Goal: Transaction & Acquisition: Purchase product/service

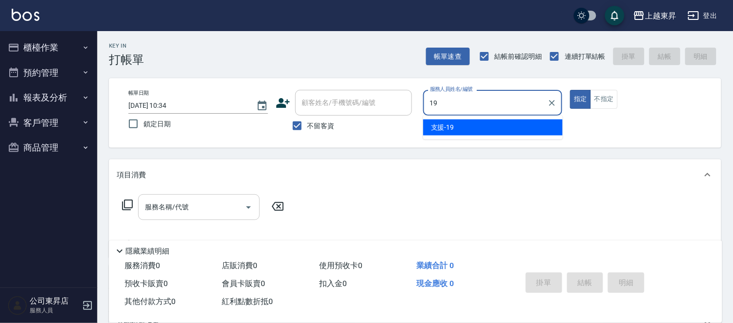
type input "支援-19"
type button "true"
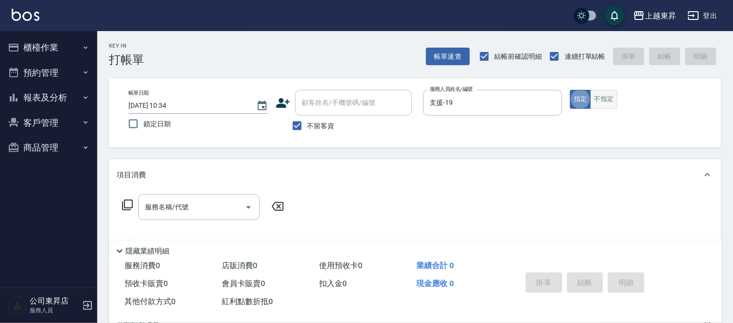
click at [606, 94] on button "不指定" at bounding box center [603, 99] width 27 height 19
click at [173, 208] on div "服務名稱/代號 服務名稱/代號" at bounding box center [199, 207] width 122 height 26
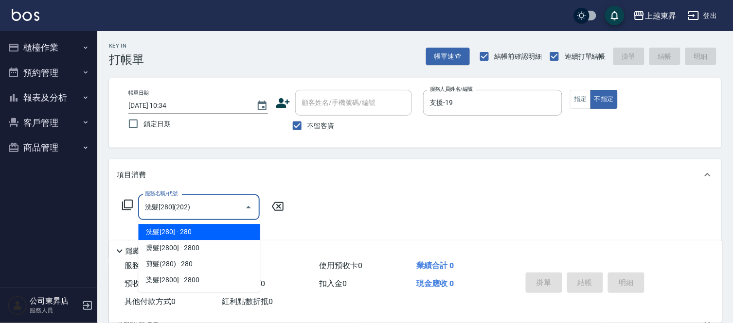
type input "洗髮[280](202)"
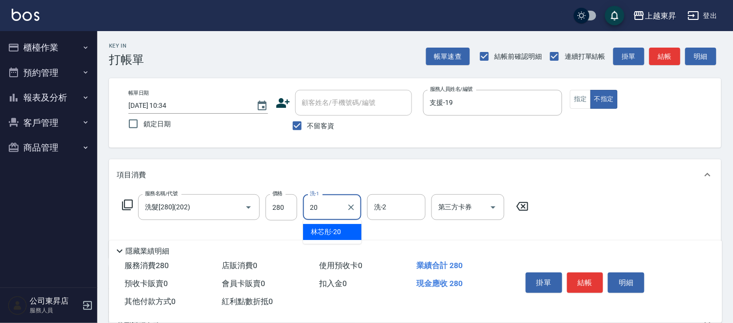
type input "林芯彤-20"
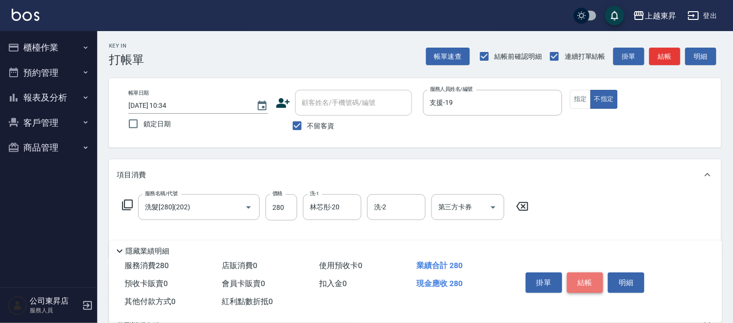
click at [570, 288] on button "結帳" at bounding box center [585, 283] width 36 height 20
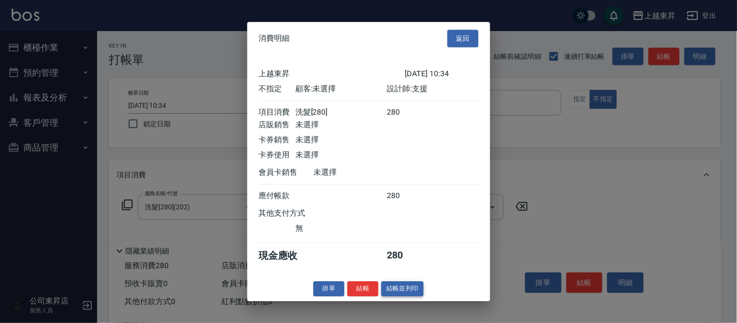
click at [393, 287] on div "消費明細 返回 上越東昇 [DATE] 10:34 不指定 顧客: 未選擇 設計師: 支援 項目消費 洗髮[280] 280 店販銷售 未選擇 卡券銷售 未選…" at bounding box center [368, 162] width 243 height 280
click at [392, 289] on button "結帳並列印" at bounding box center [403, 288] width 42 height 15
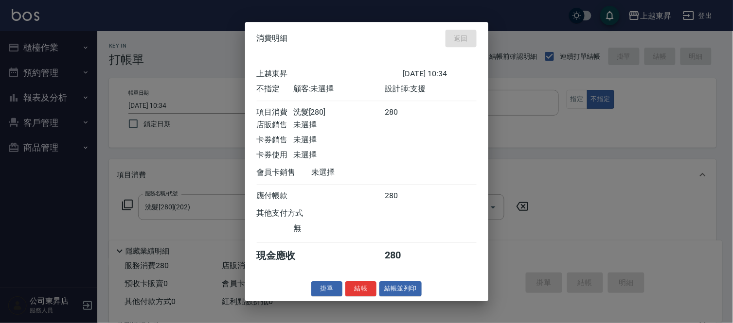
type input "[DATE] 10:49"
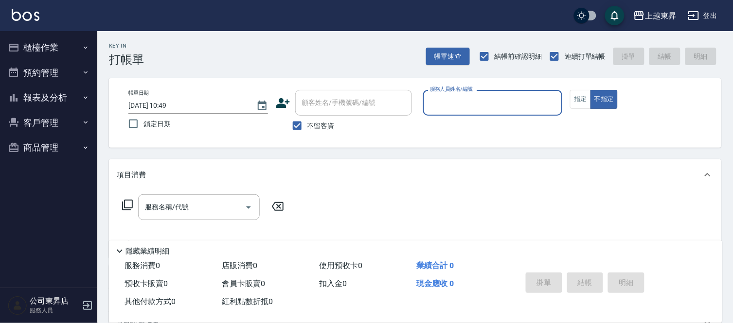
click at [51, 94] on button "報表及分析" at bounding box center [48, 97] width 89 height 25
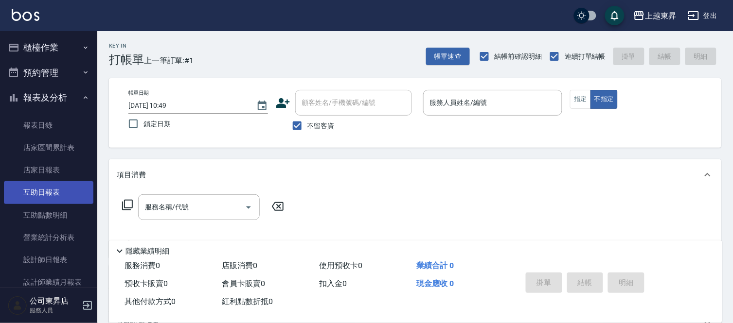
click at [48, 193] on link "互助日報表" at bounding box center [48, 192] width 89 height 22
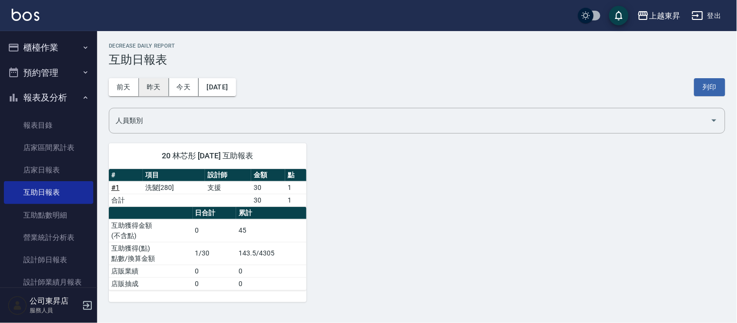
click at [160, 90] on button "昨天" at bounding box center [154, 87] width 30 height 18
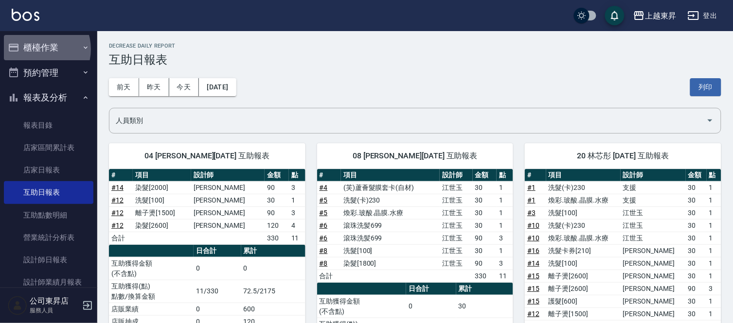
click at [37, 49] on button "櫃檯作業" at bounding box center [48, 47] width 89 height 25
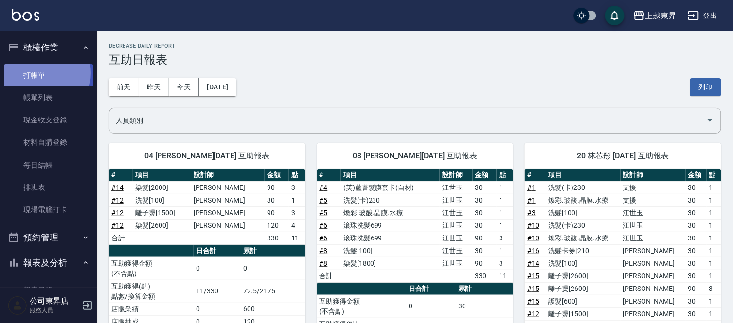
click at [37, 73] on link "打帳單" at bounding box center [48, 75] width 89 height 22
